Goal: Find specific page/section: Find specific page/section

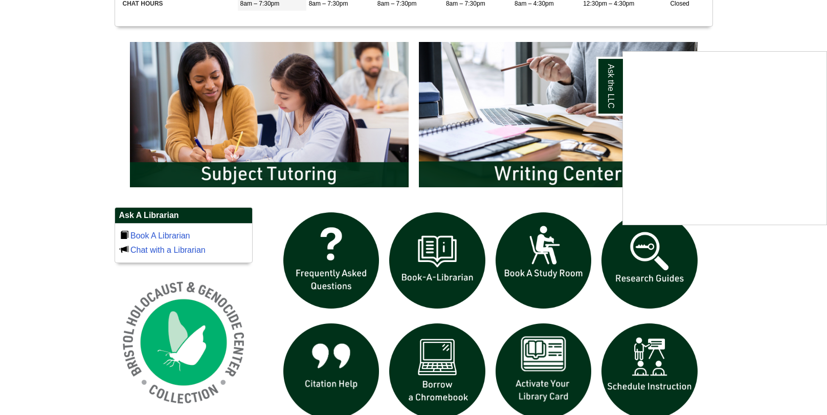
scroll to position [535, 0]
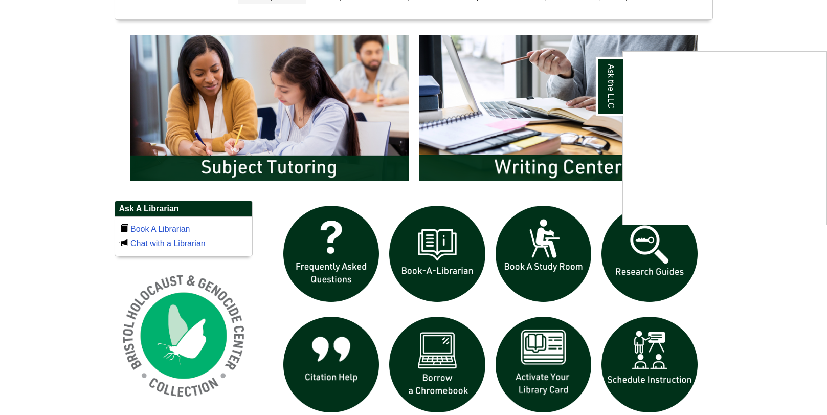
click at [439, 357] on div "Ask the LLC" at bounding box center [413, 207] width 827 height 415
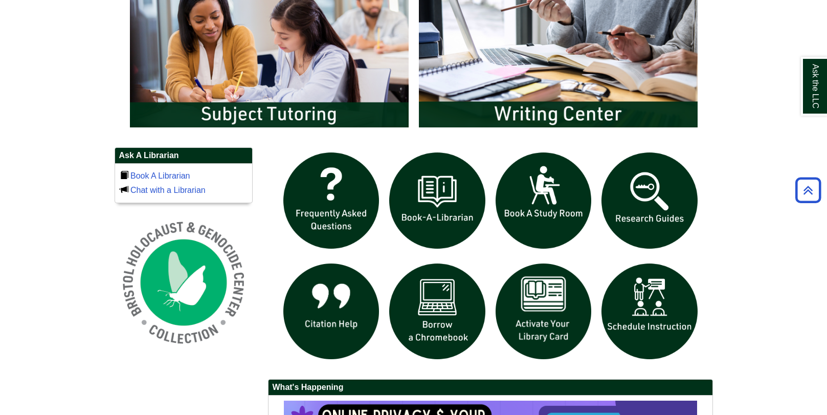
scroll to position [596, 0]
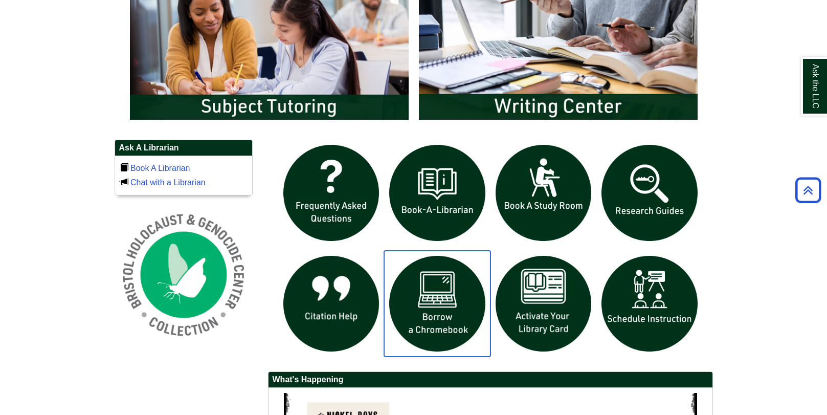
click at [440, 296] on img "slideshow" at bounding box center [437, 304] width 106 height 106
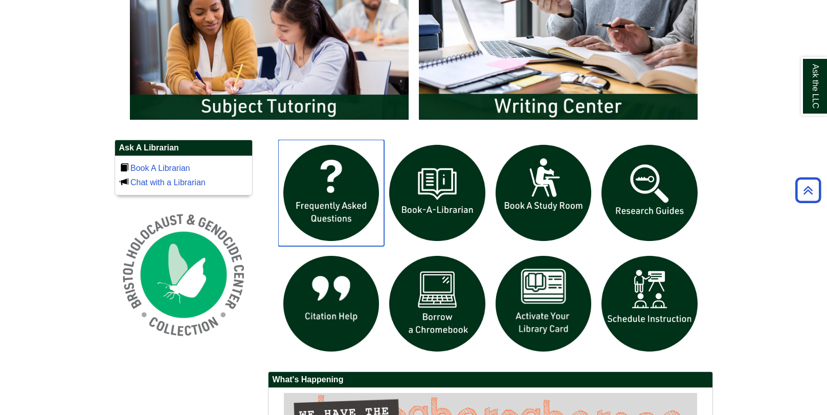
click at [327, 194] on img "slideshow" at bounding box center [331, 193] width 106 height 106
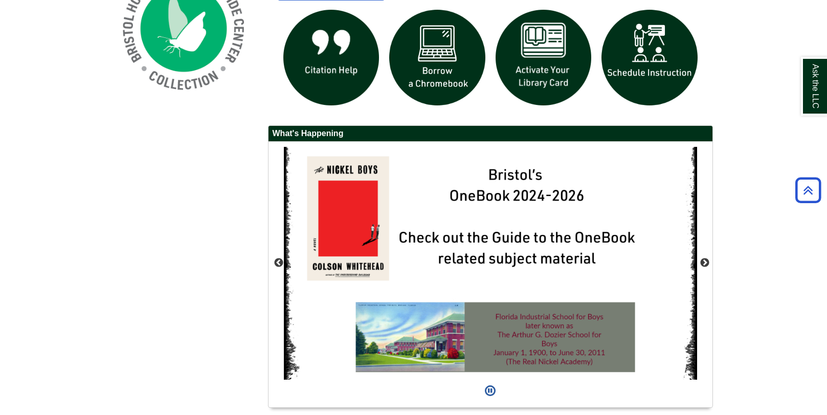
scroll to position [876, 0]
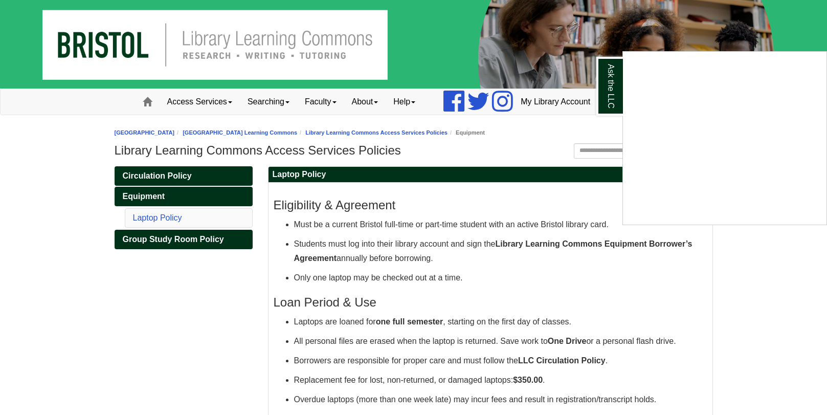
click at [231, 101] on div "Ask the LLC" at bounding box center [413, 207] width 827 height 415
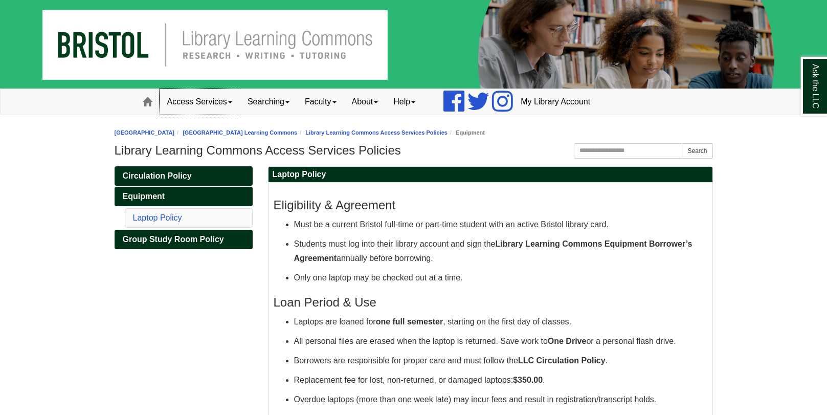
click at [214, 101] on link "Access Services" at bounding box center [200, 102] width 80 height 26
